Goal: Use online tool/utility: Utilize a website feature to perform a specific function

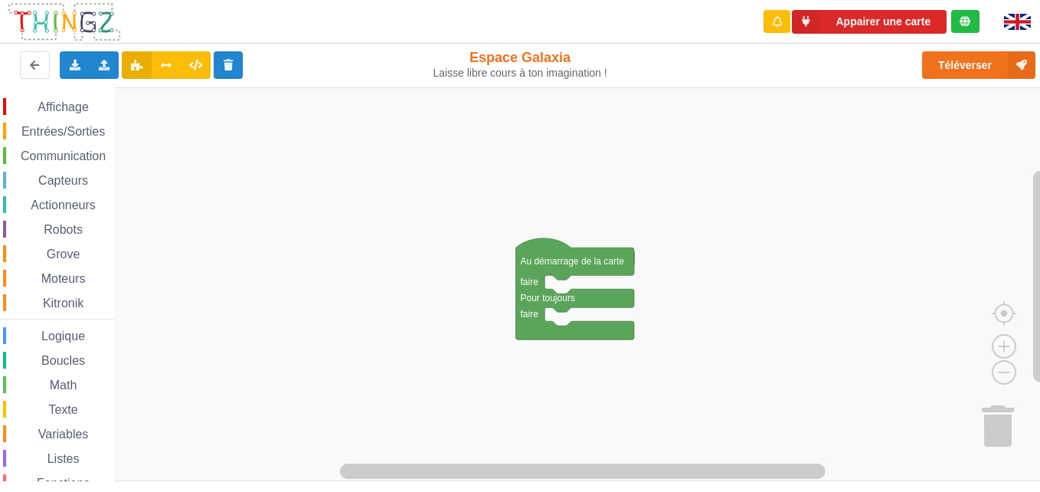
click at [420, 221] on rect "Espace de travail de Blocky" at bounding box center [525, 284] width 1051 height 394
click at [53, 155] on span "Communication" at bounding box center [63, 155] width 90 height 13
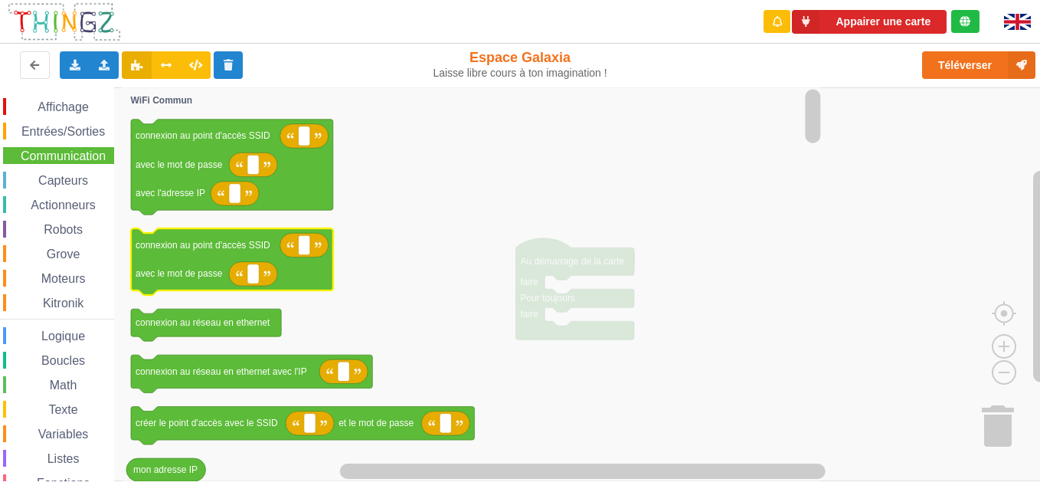
click at [174, 256] on icon "Espace de travail de Blocky" at bounding box center [232, 261] width 202 height 67
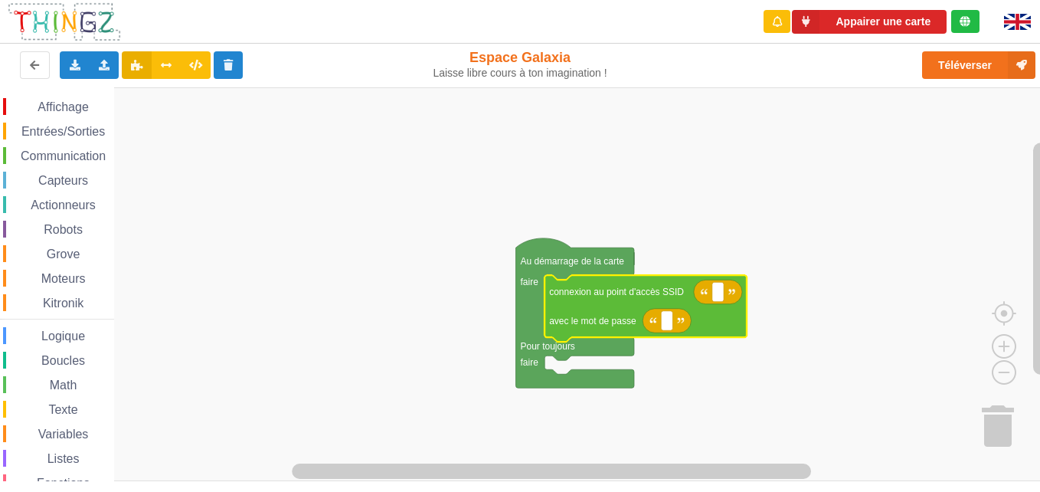
click at [725, 300] on icon "Espace de travail de Blocky" at bounding box center [718, 292] width 48 height 25
click at [717, 296] on text "Espace de travail de Blocky" at bounding box center [718, 291] width 2 height 11
type input "technoa5"
click at [674, 325] on icon "Espace de travail de Blocky" at bounding box center [667, 321] width 48 height 25
click at [671, 326] on rect "Espace de travail de Blocky" at bounding box center [666, 321] width 11 height 20
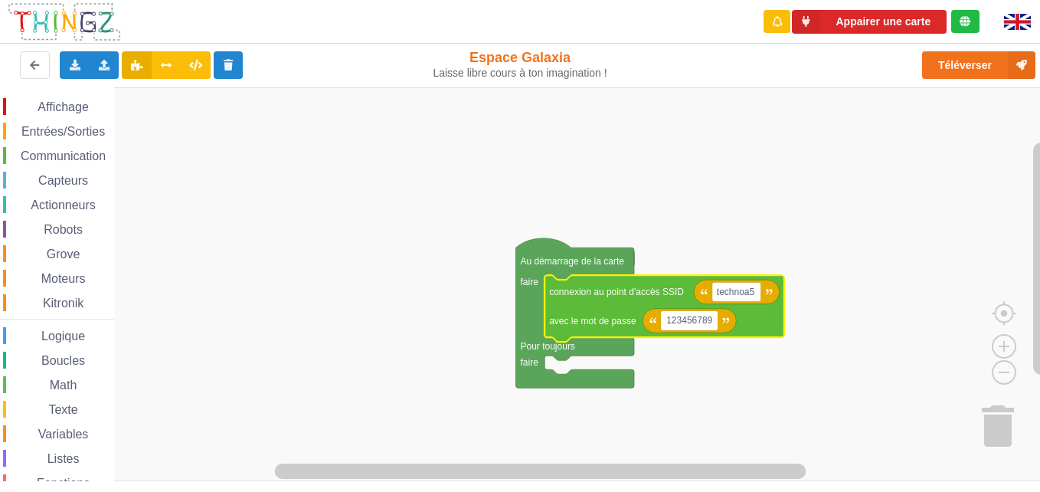
type input "1234567890"
click at [672, 422] on rect "Espace de travail de Blocky" at bounding box center [525, 284] width 1051 height 394
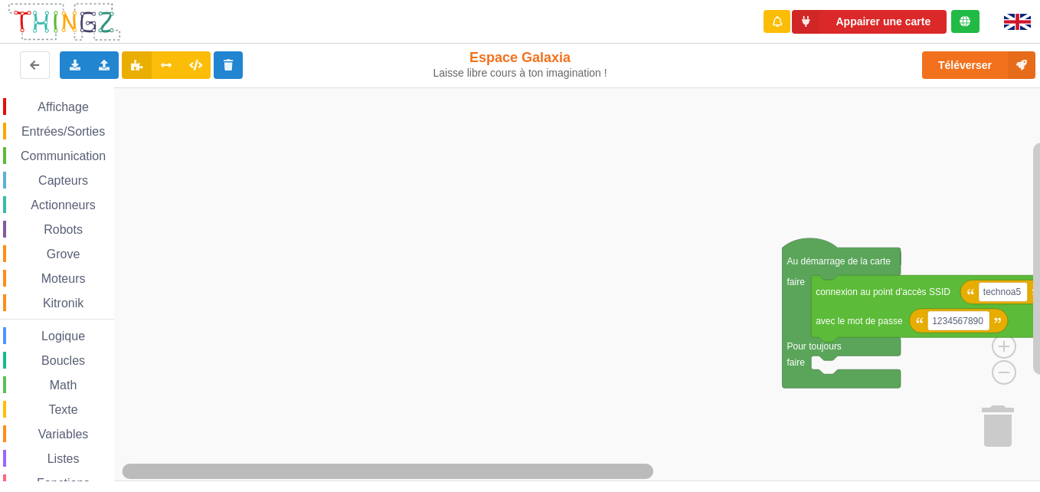
click at [947, 0] on html "Appairer une carte Exporter l'assemblage de blocs Exporter l'assemblage de bloc…" at bounding box center [520, 246] width 1040 height 492
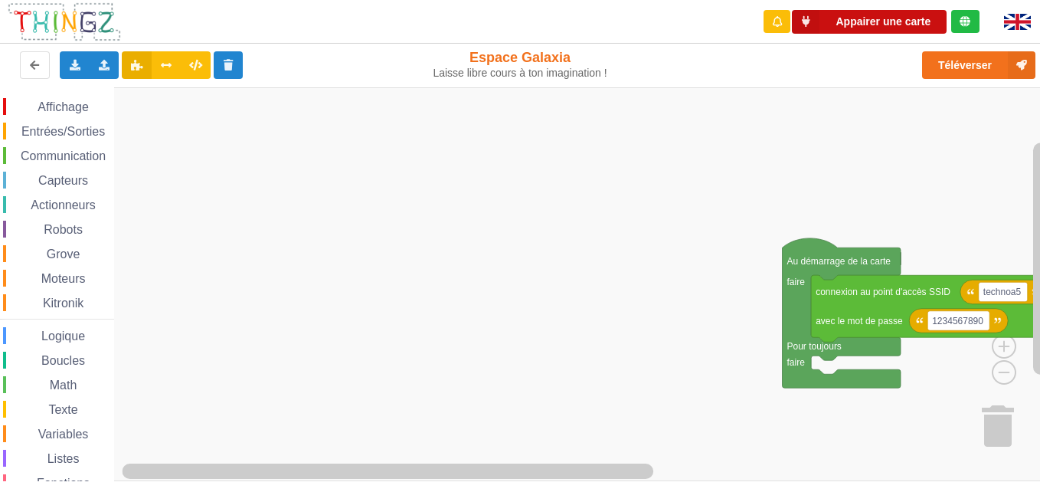
click at [1039, 0] on html "Appairer une carte Exporter l'assemblage de blocs Exporter l'assemblage de bloc…" at bounding box center [520, 246] width 1040 height 492
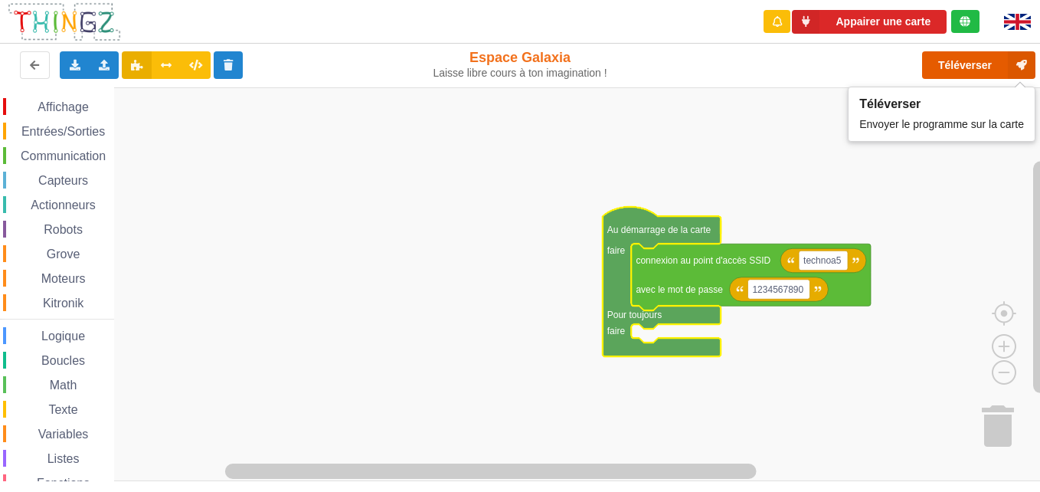
click at [936, 72] on button "Téléverser" at bounding box center [978, 65] width 113 height 28
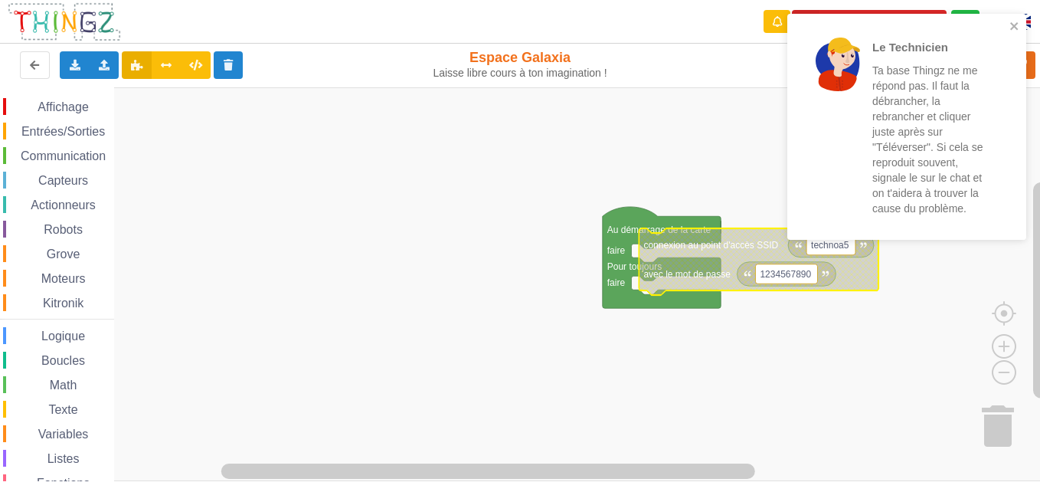
click at [732, 229] on icon "Espace de travail de Blocky" at bounding box center [759, 261] width 240 height 67
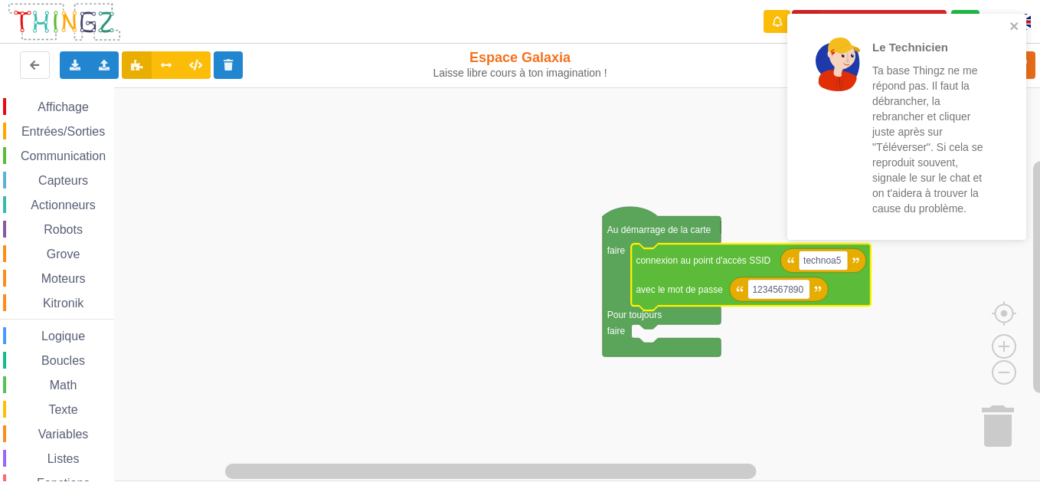
click at [638, 152] on rect "Espace de travail de Blocky" at bounding box center [525, 284] width 1051 height 394
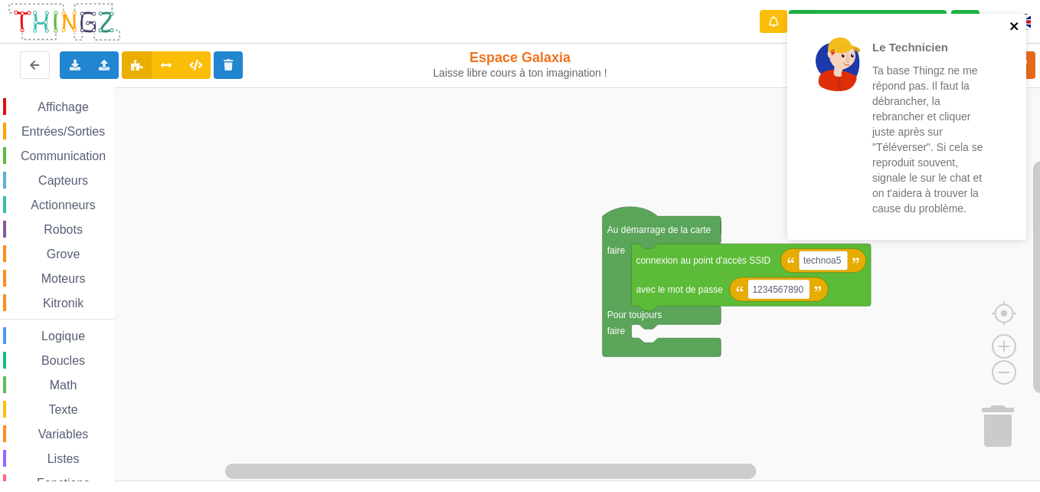
click at [1011, 23] on div "Le Technicien Ta base Thingz ne me répond pas. Il faut la débrancher, la rebran…" at bounding box center [906, 127] width 239 height 226
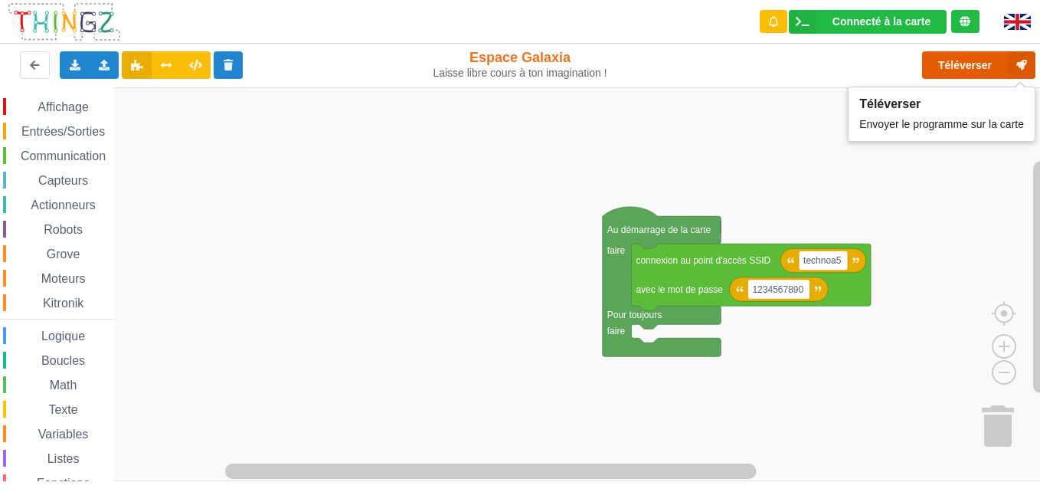
click at [987, 63] on button "Téléverser" at bounding box center [978, 65] width 113 height 28
click at [77, 152] on span "Communication" at bounding box center [63, 155] width 90 height 13
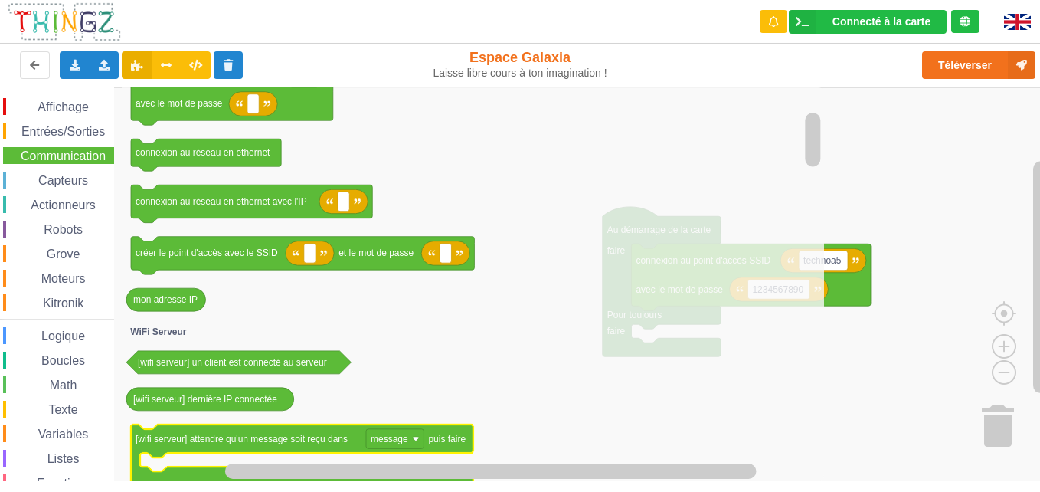
click at [227, 449] on icon "Espace de travail de Blocky" at bounding box center [302, 457] width 342 height 66
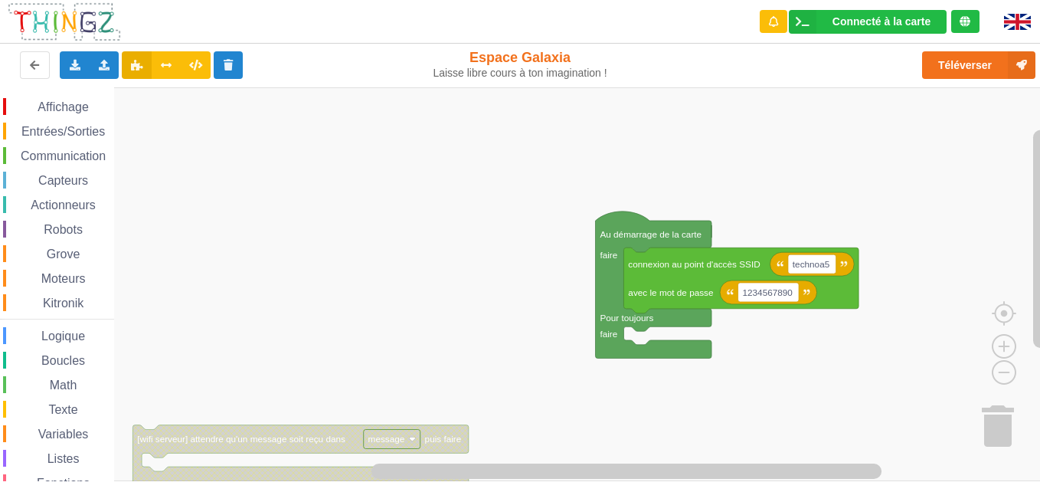
click at [57, 157] on span "Communication" at bounding box center [63, 155] width 90 height 13
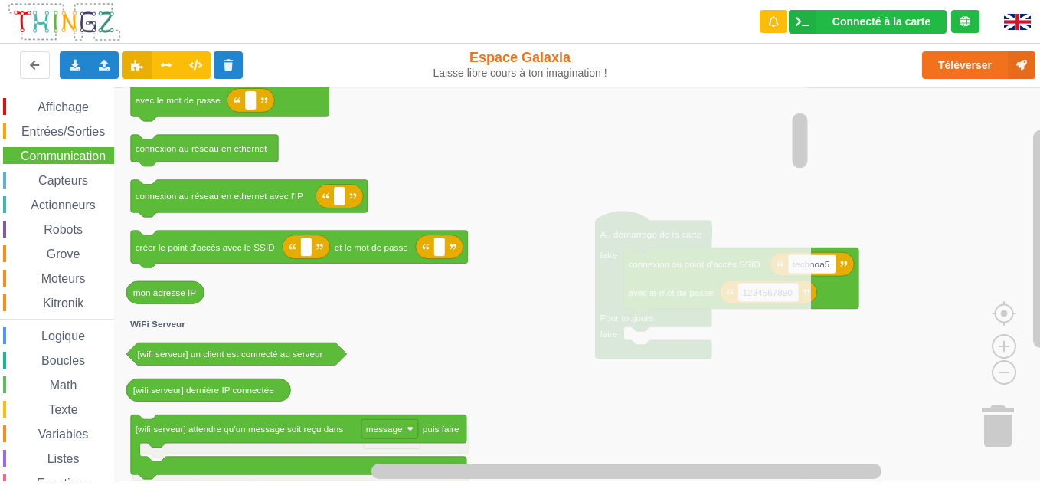
click at [610, 401] on icon "Espace de travail de Blocky" at bounding box center [466, 284] width 689 height 394
click at [96, 145] on div "Affichage Entrées/Sorties Communication Capteurs Actionneurs Robots Grove Moteu…" at bounding box center [57, 315] width 114 height 434
click at [99, 159] on span "Communication" at bounding box center [63, 155] width 90 height 13
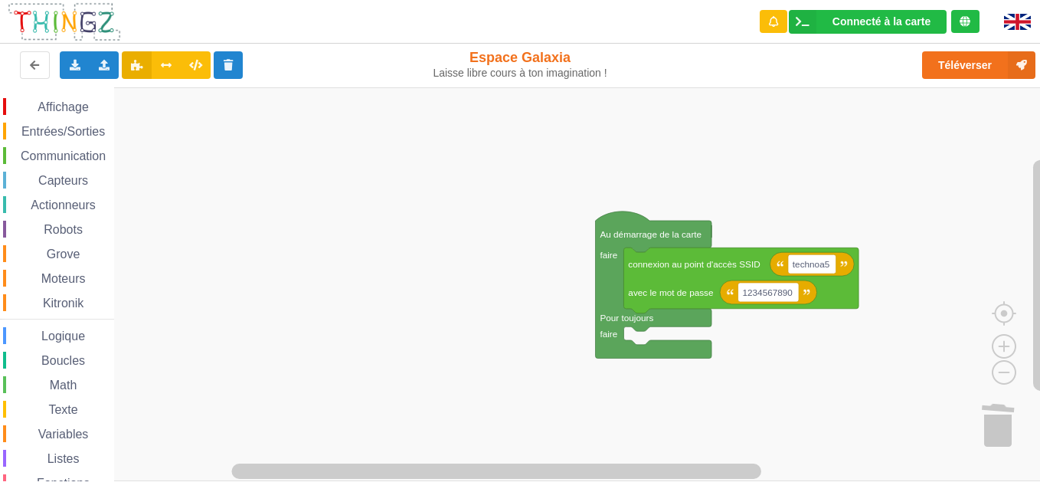
click at [51, 155] on span "Communication" at bounding box center [63, 155] width 90 height 13
click at [767, 309] on div "Affichage Entrées/Sorties Communication Capteurs Actionneurs Robots Grove Moteu…" at bounding box center [525, 284] width 1051 height 394
click at [83, 155] on span "Communication" at bounding box center [63, 155] width 90 height 13
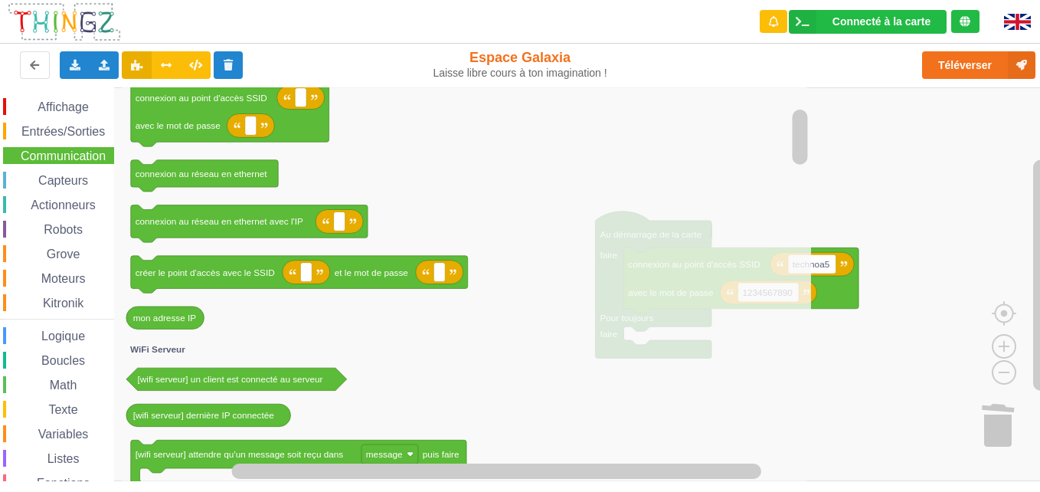
click at [334, 253] on icon "Espace de travail de Blocky" at bounding box center [466, 284] width 689 height 394
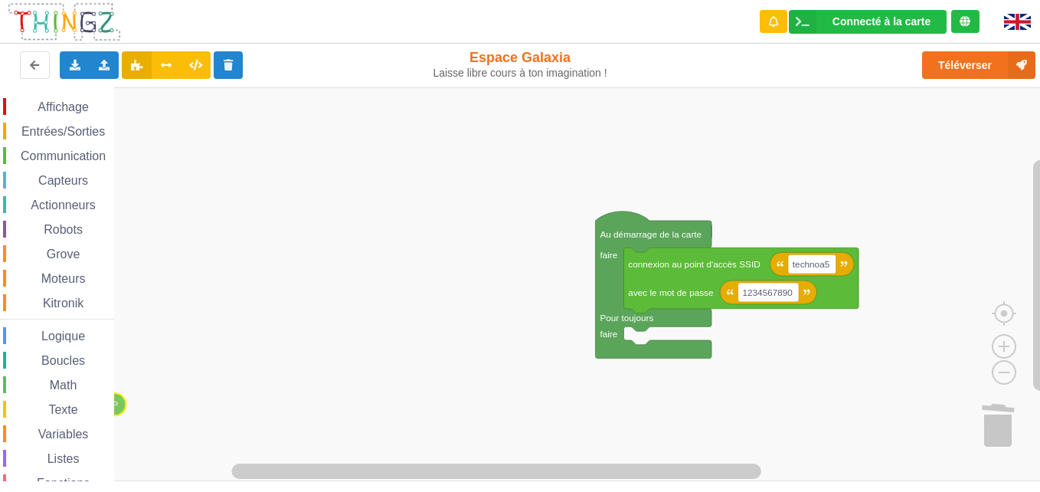
click at [96, 409] on div "Affichage Entrées/Sorties Communication Capteurs Actionneurs Robots Grove Moteu…" at bounding box center [525, 284] width 1051 height 394
drag, startPoint x: 112, startPoint y: 421, endPoint x: 123, endPoint y: 421, distance: 10.7
click at [123, 421] on div "Affichage Entrées/Sorties Communication Capteurs Actionneurs Robots Grove Moteu…" at bounding box center [525, 284] width 1051 height 394
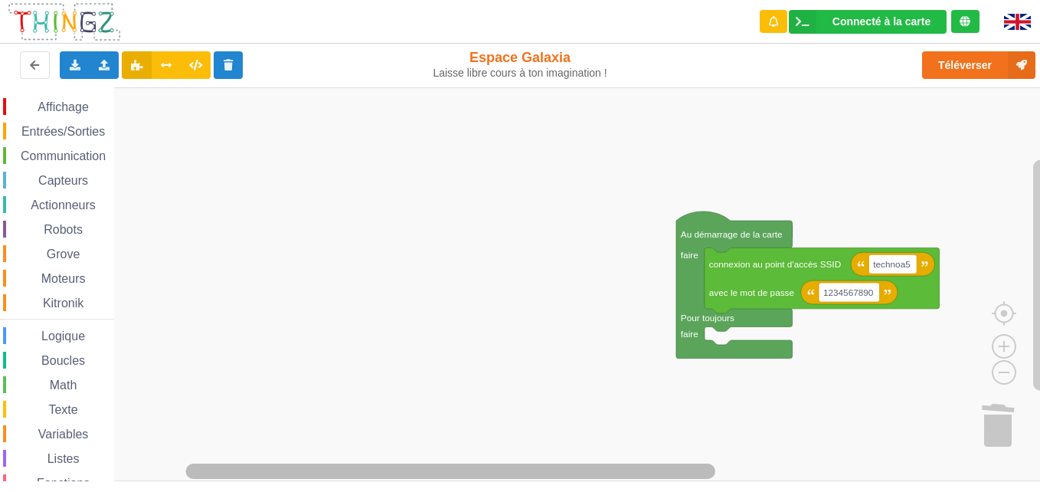
click at [315, 491] on html "Connecté à la carte Réglages Ouvrir le moniteur automatiquement Connexion autom…" at bounding box center [520, 246] width 1040 height 492
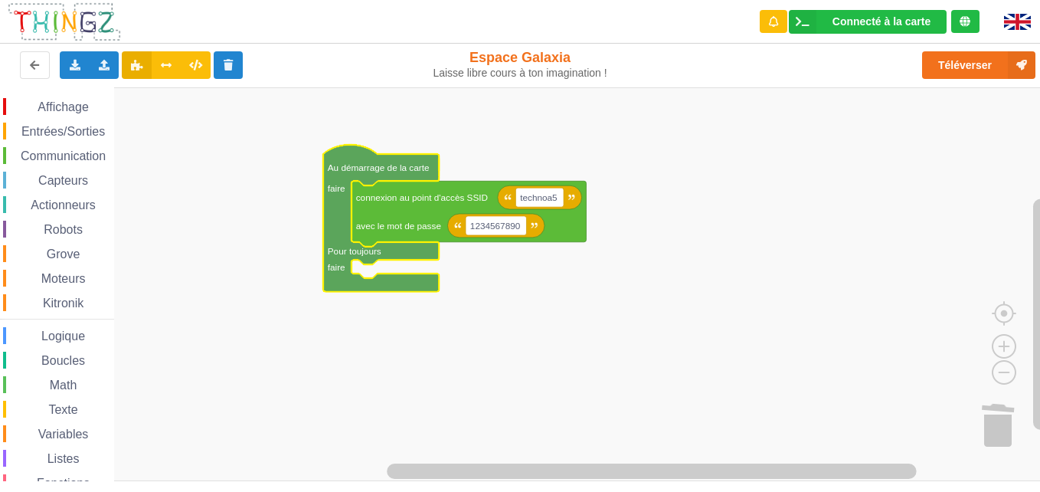
click at [69, 155] on span "Communication" at bounding box center [63, 155] width 90 height 13
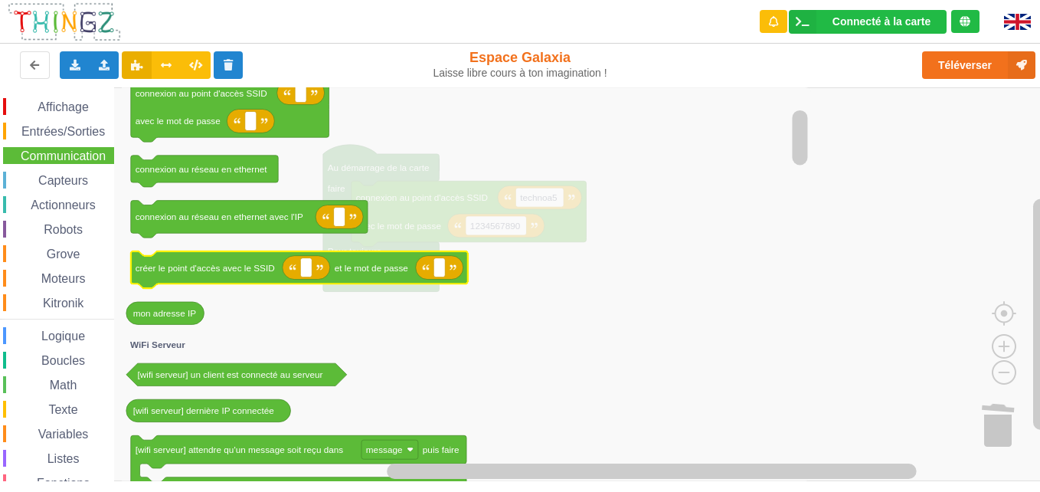
click at [193, 257] on icon "Espace de travail de Blocky" at bounding box center [299, 270] width 337 height 38
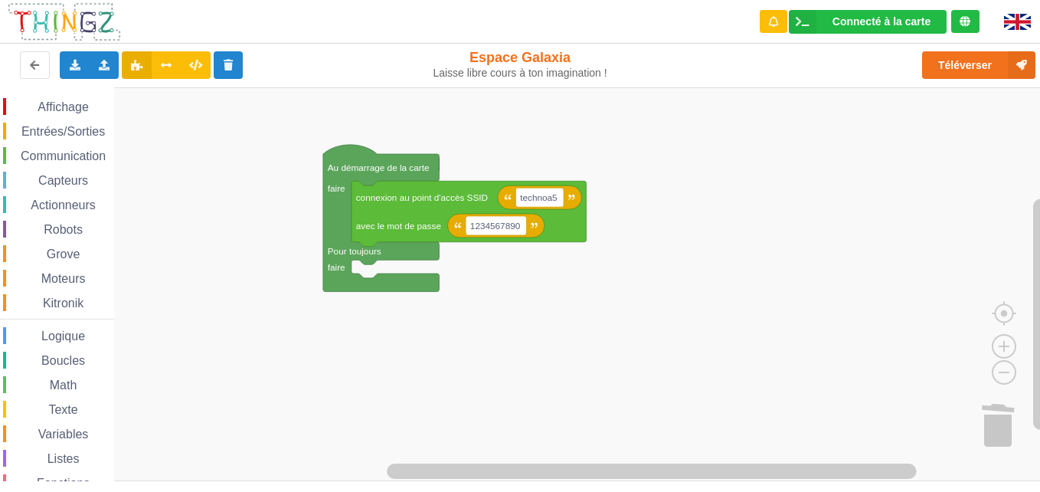
click at [51, 158] on span "Communication" at bounding box center [63, 155] width 90 height 13
click at [74, 155] on span "Communication" at bounding box center [63, 155] width 90 height 13
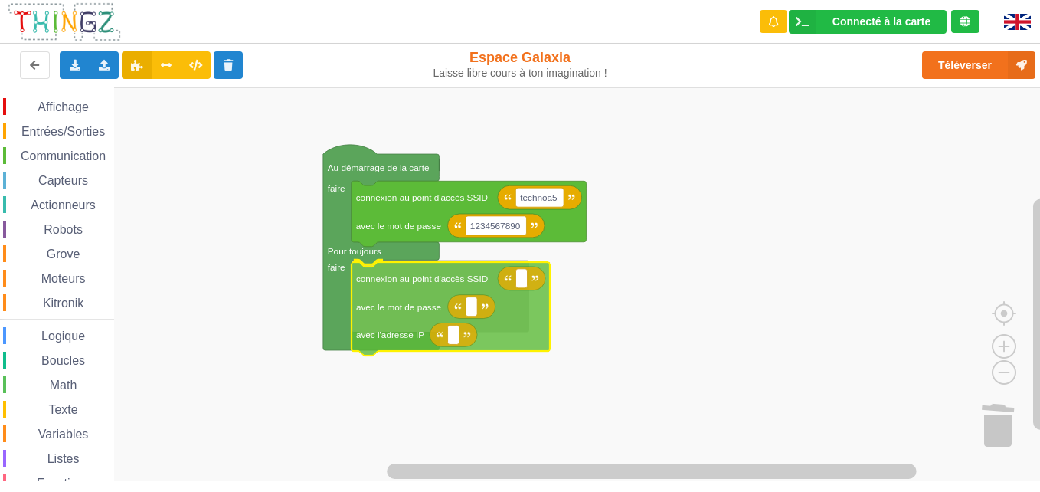
click at [394, 298] on div "Affichage Entrées/Sorties Communication Capteurs Actionneurs Robots Grove Moteu…" at bounding box center [525, 284] width 1051 height 394
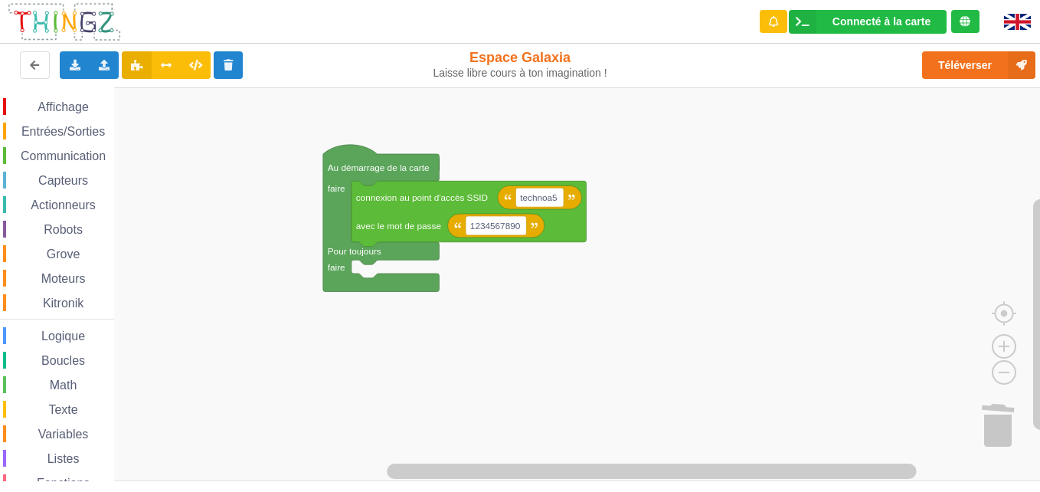
click at [57, 153] on span "Communication" at bounding box center [63, 155] width 90 height 13
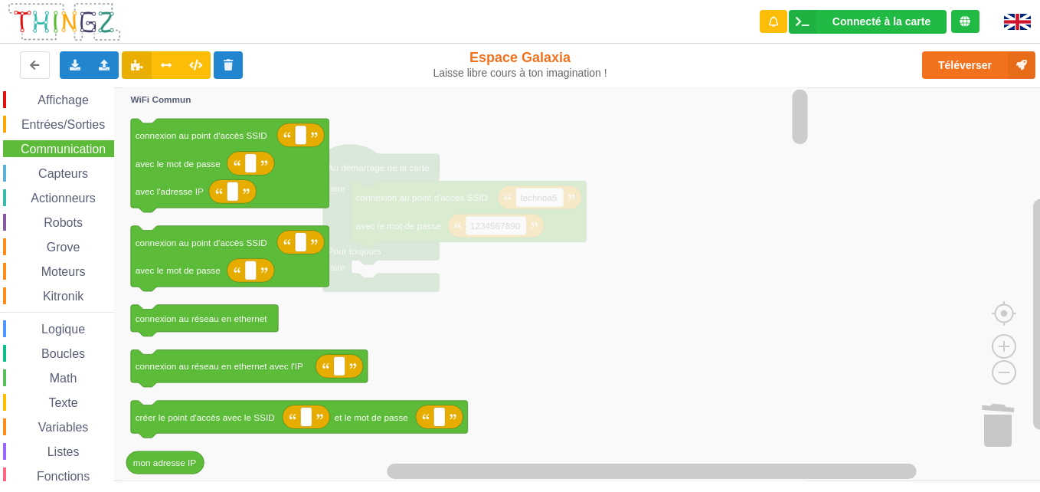
scroll to position [8, 0]
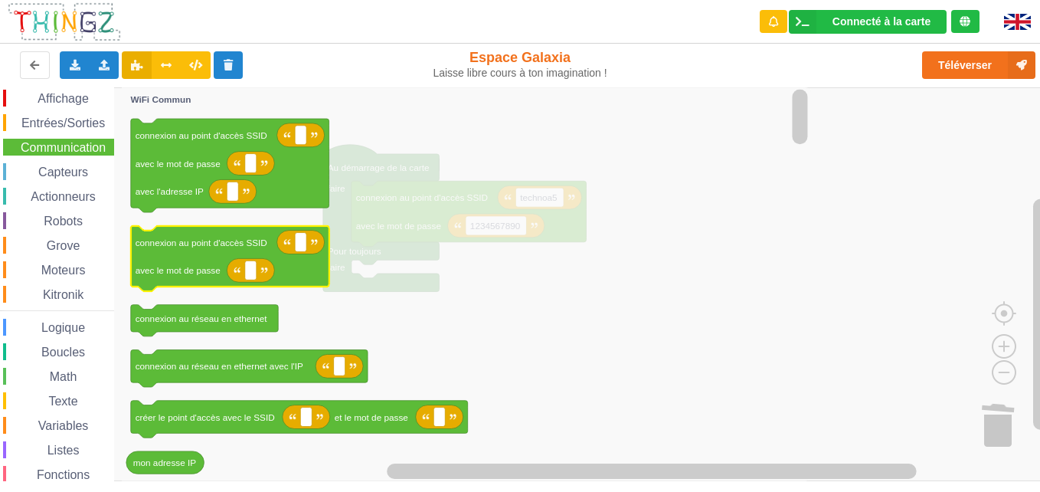
click at [174, 273] on text "avec le mot de passe" at bounding box center [179, 270] width 86 height 10
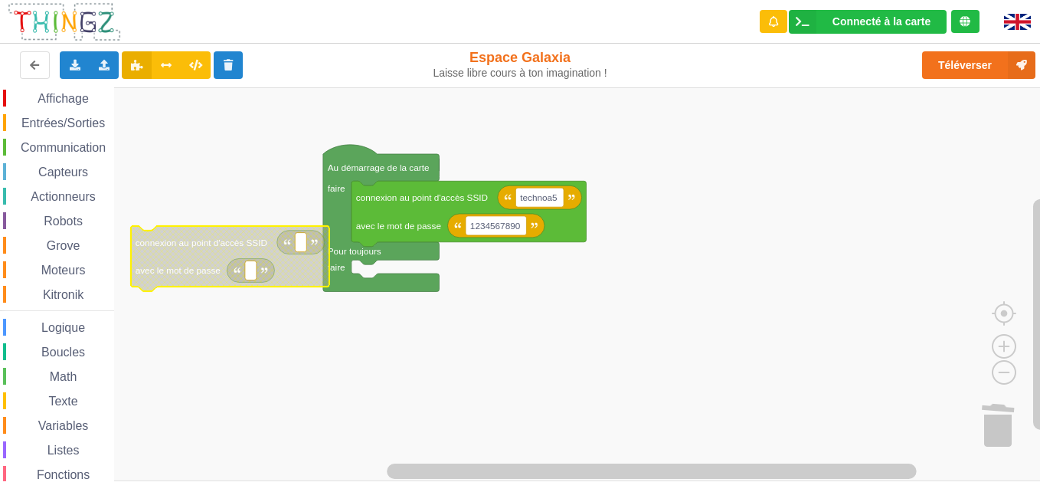
click at [303, 248] on rect "Espace de travail de Blocky" at bounding box center [300, 242] width 11 height 19
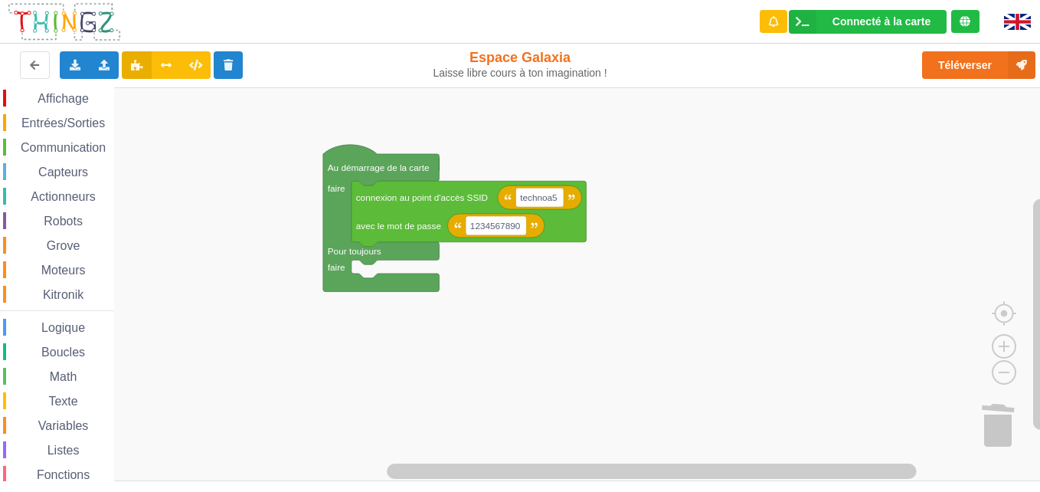
click at [90, 141] on span "Communication" at bounding box center [63, 147] width 90 height 13
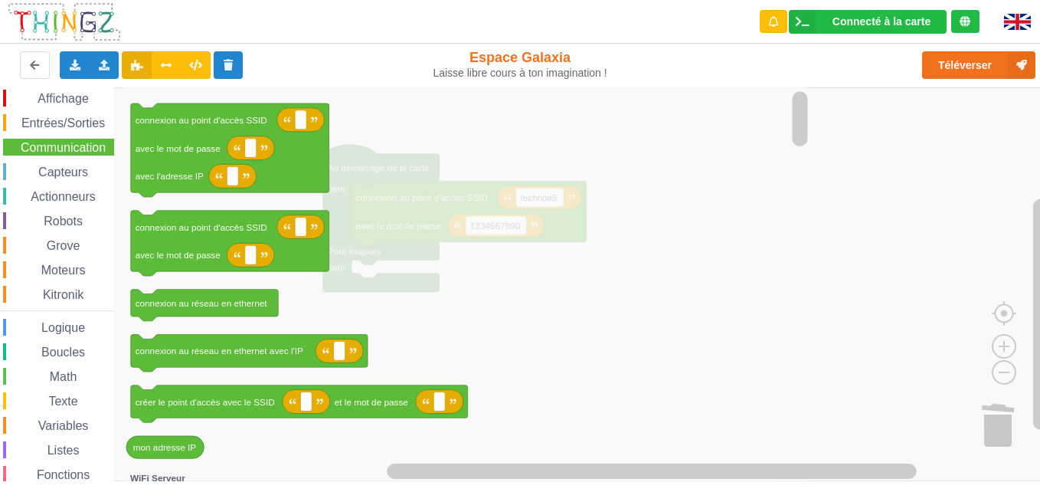
click at [57, 278] on div "Moteurs" at bounding box center [58, 269] width 111 height 17
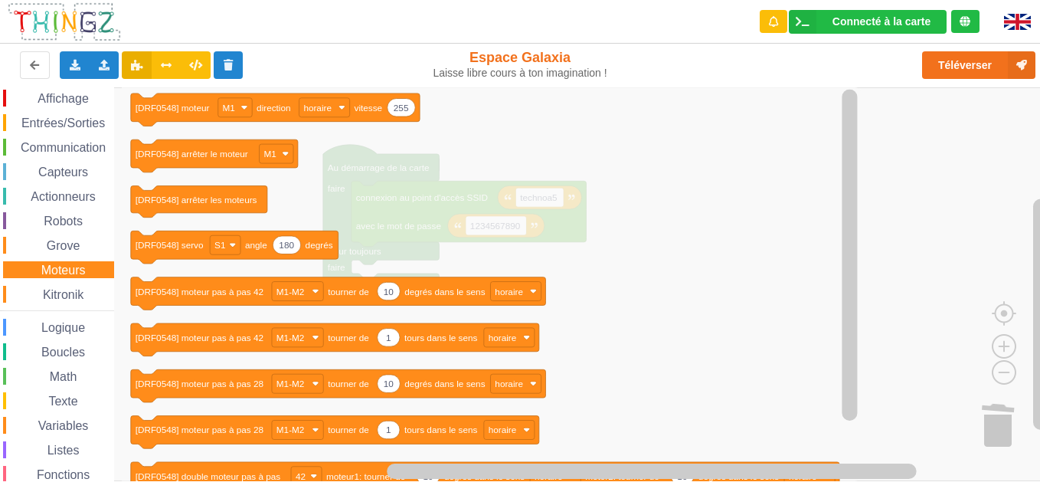
scroll to position [58, 0]
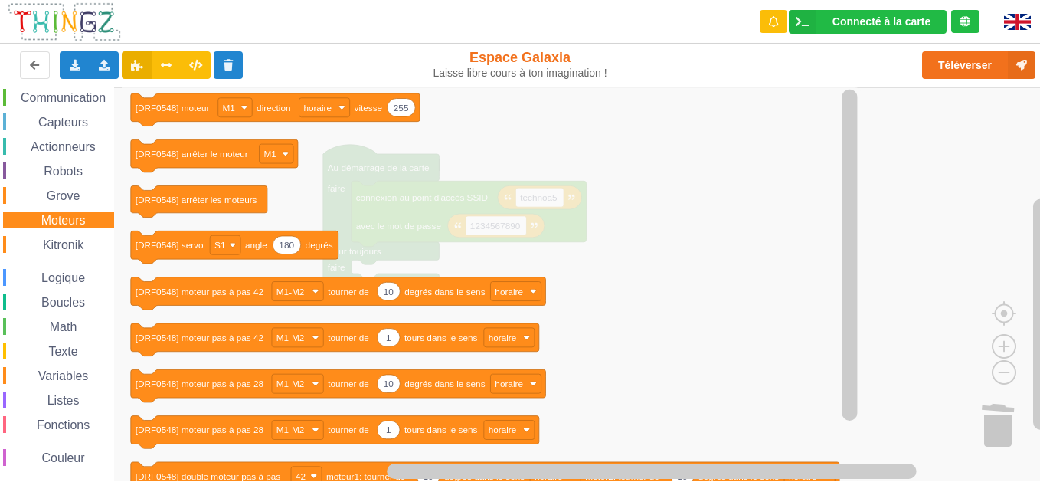
click at [52, 454] on span "Couleur" at bounding box center [63, 457] width 47 height 13
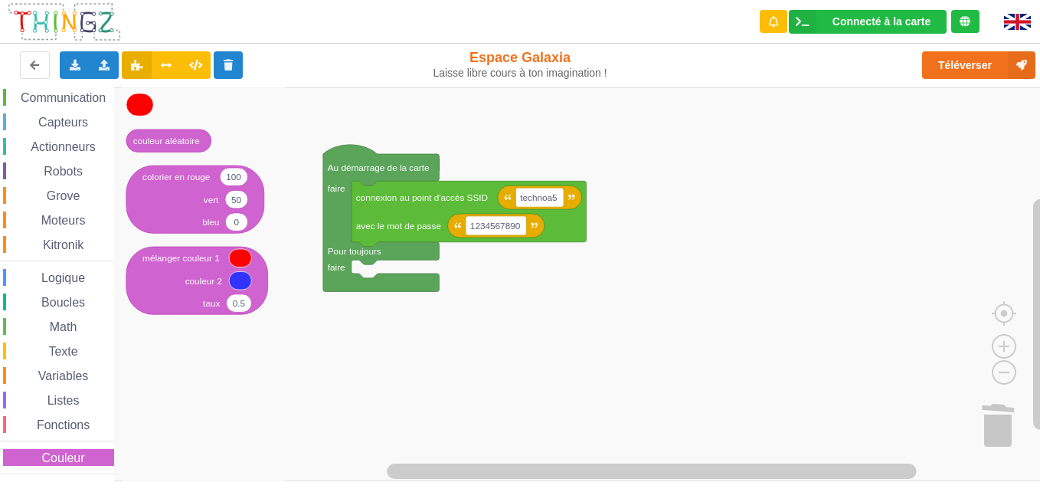
click at [72, 133] on div "Affichage Entrées/Sorties Communication Capteurs Actionneurs Robots Grove Moteu…" at bounding box center [57, 257] width 114 height 434
click at [77, 97] on span "Communication" at bounding box center [63, 97] width 90 height 13
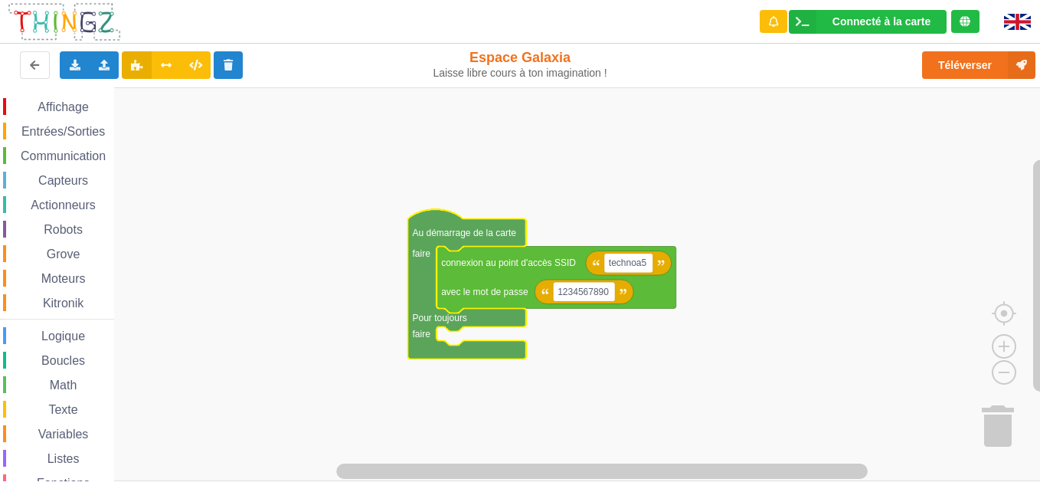
click at [42, 153] on span "Communication" at bounding box center [63, 155] width 90 height 13
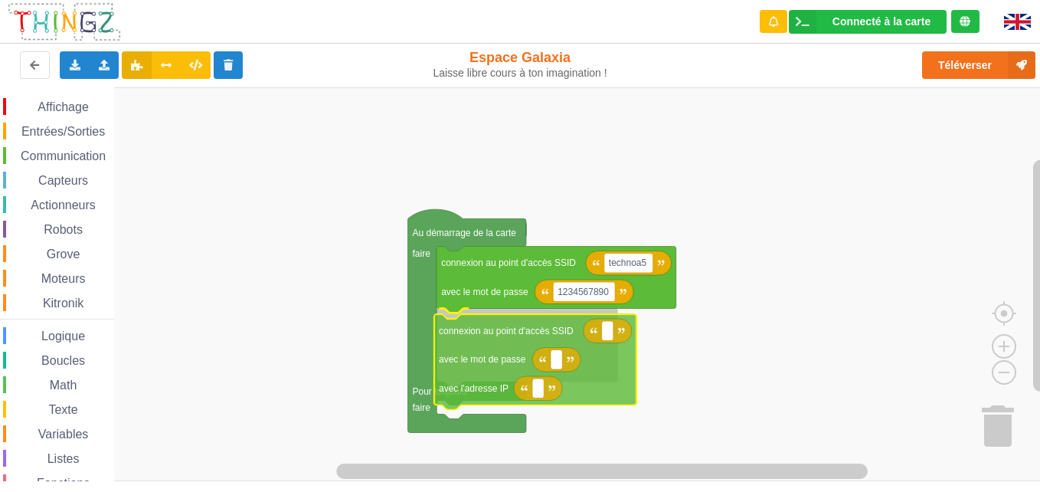
click at [463, 362] on div "Affichage Entrées/Sorties Communication Capteurs Actionneurs Robots Grove Moteu…" at bounding box center [525, 284] width 1051 height 394
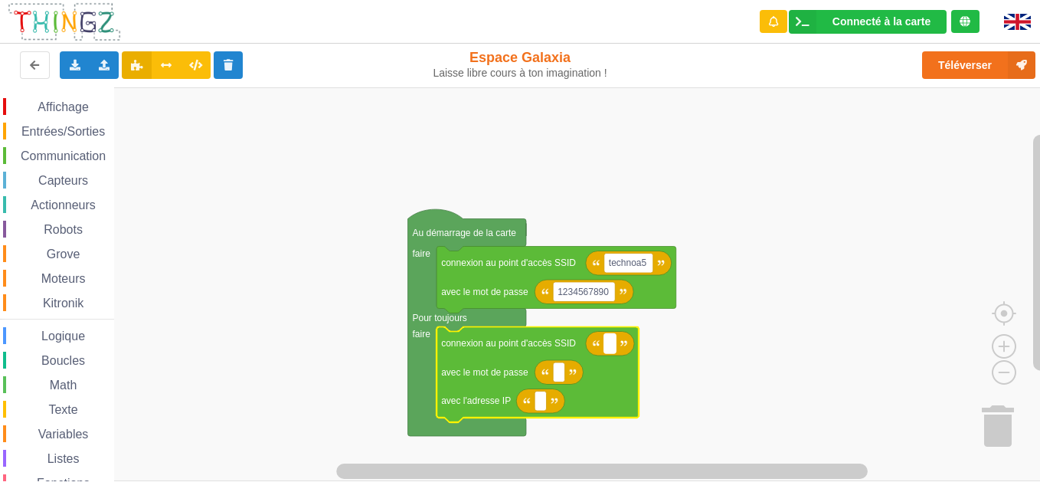
click at [609, 347] on text "Espace de travail de Blocky" at bounding box center [610, 343] width 2 height 11
click at [609, 364] on input at bounding box center [609, 356] width 11 height 20
type input "technoa5"
click at [555, 379] on rect "Espace de travail de Blocky" at bounding box center [558, 372] width 11 height 20
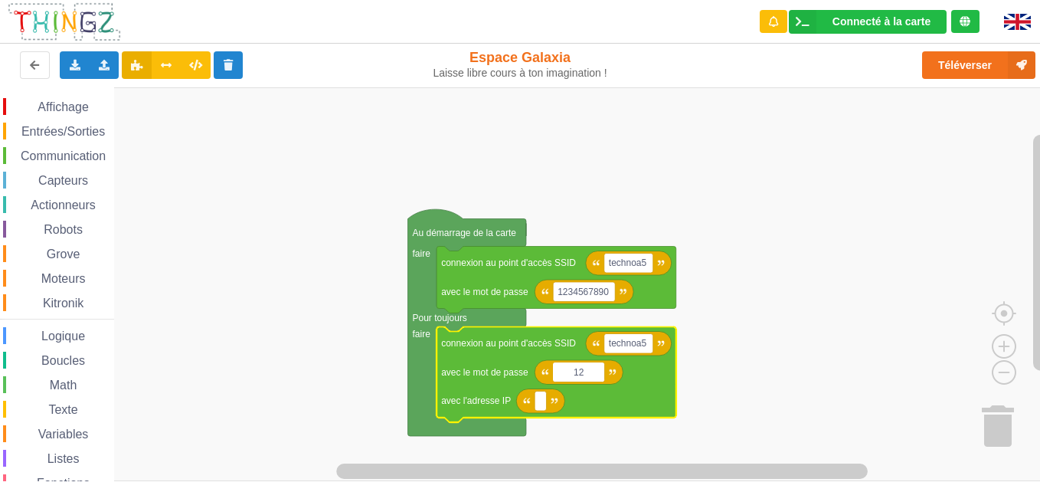
type input "1"
type input "1234567890"
click at [542, 407] on rect "Espace de travail de Blocky" at bounding box center [540, 401] width 11 height 20
type input "[TECHNICAL_ID]"
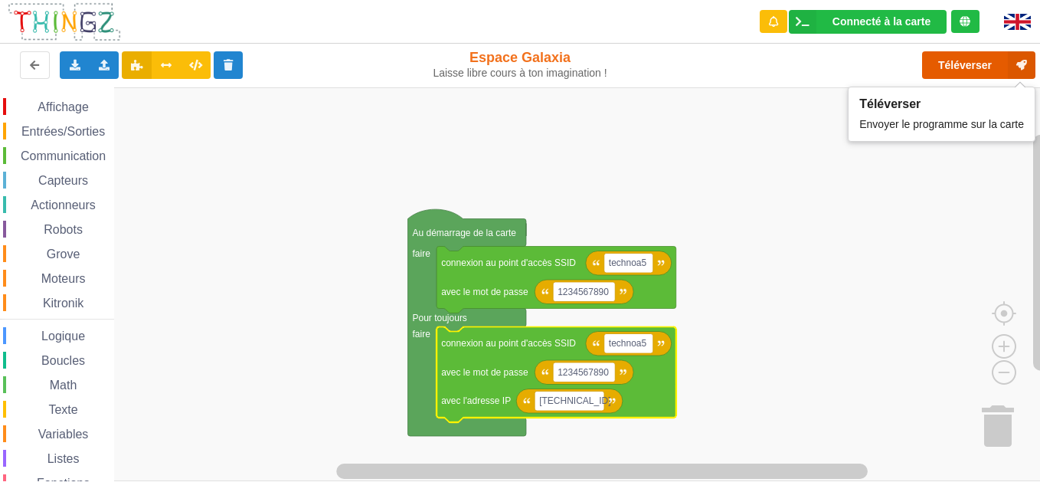
click at [951, 62] on button "Téléverser" at bounding box center [978, 65] width 113 height 28
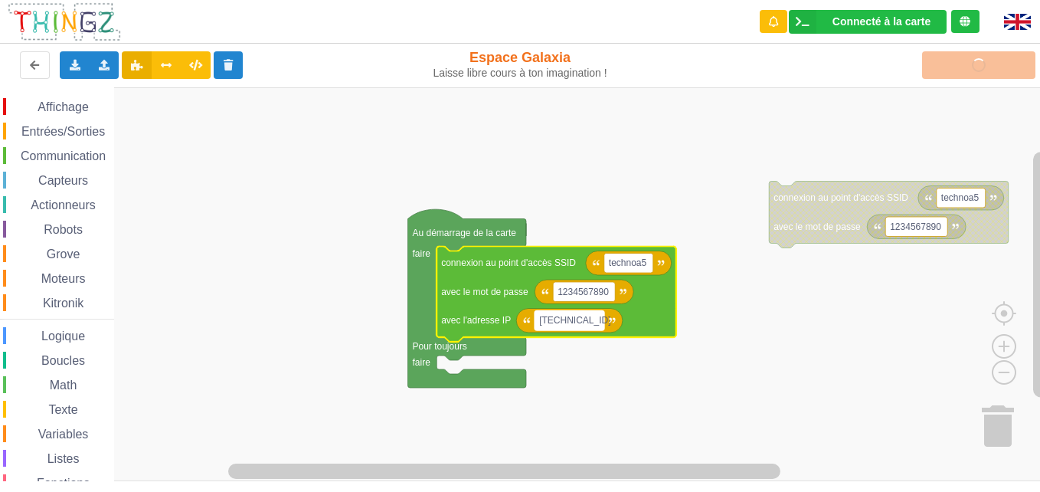
click at [596, 322] on rect "Espace de travail de Blocky" at bounding box center [570, 320] width 70 height 20
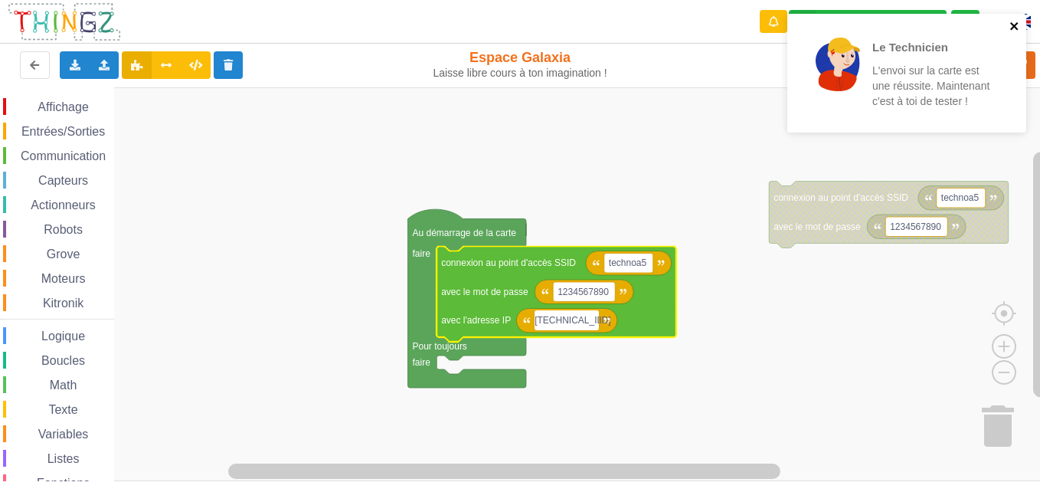
type input "[TECHNICAL_ID]"
click at [1013, 25] on icon "close" at bounding box center [1014, 26] width 8 height 8
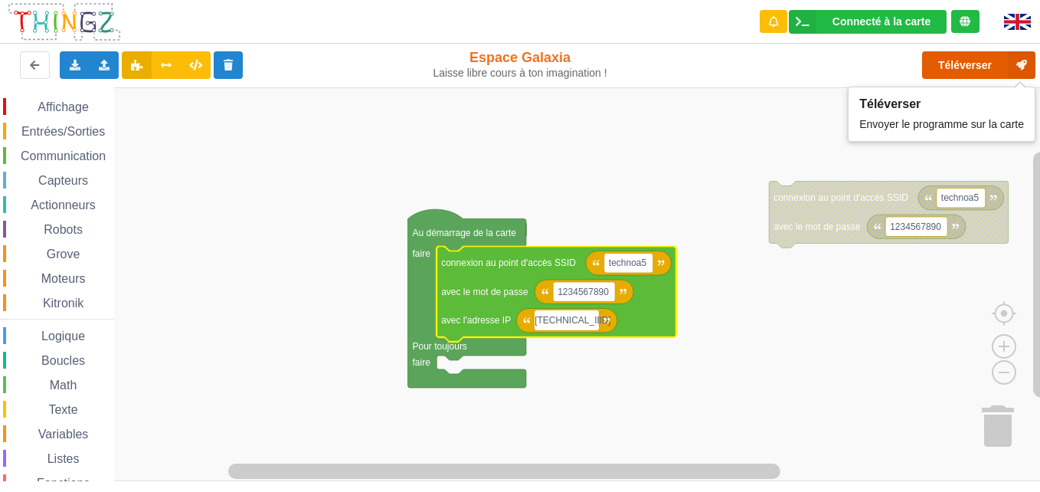
click at [953, 67] on button "Téléverser" at bounding box center [978, 65] width 113 height 28
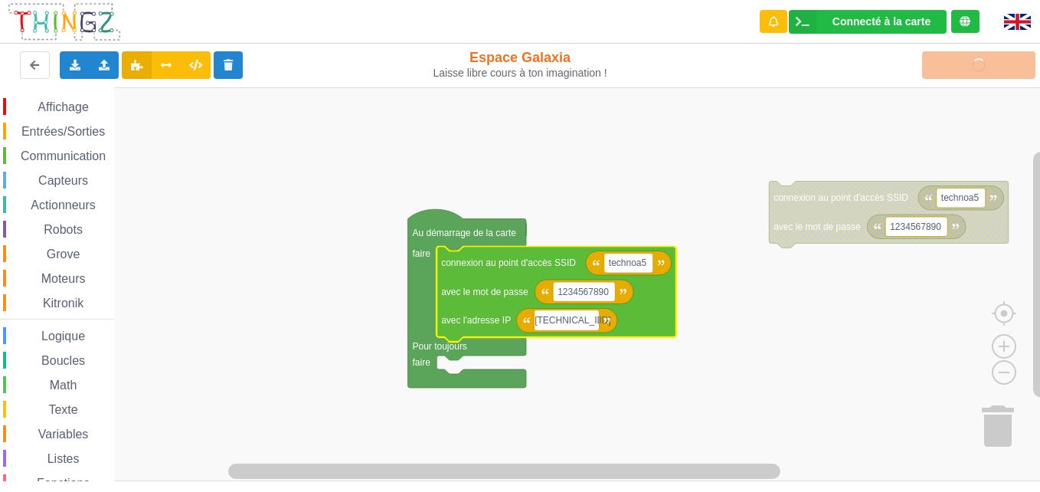
click at [807, 85] on div "Téléverser" at bounding box center [832, 65] width 427 height 49
